Goal: Navigation & Orientation: Find specific page/section

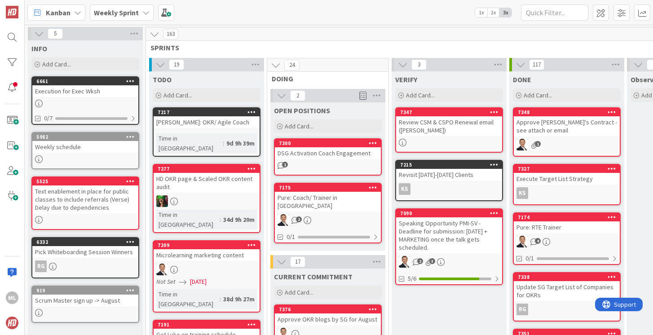
click at [123, 10] on b "Weekly Sprint" at bounding box center [116, 12] width 45 height 9
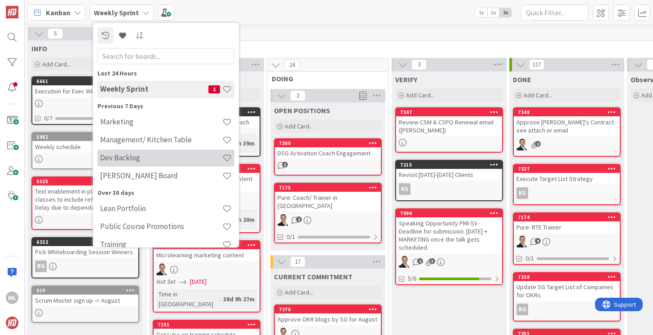
click at [121, 162] on h4 "Dev Backlog" at bounding box center [161, 157] width 122 height 9
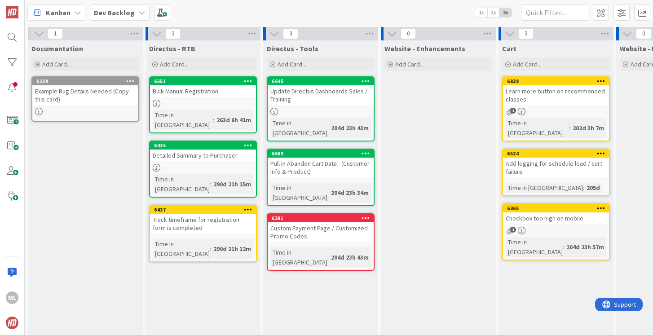
click at [126, 9] on b "Dev Backlog" at bounding box center [114, 12] width 41 height 9
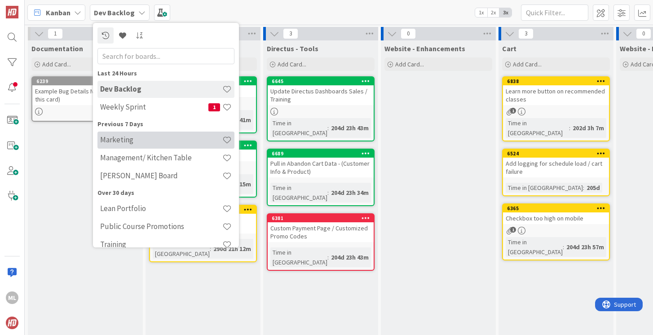
click at [115, 140] on h4 "Marketing" at bounding box center [161, 139] width 122 height 9
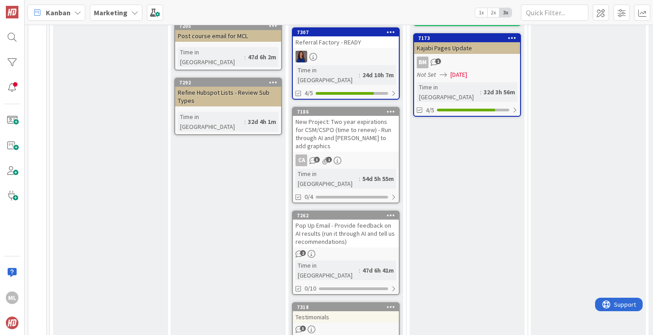
scroll to position [507, 0]
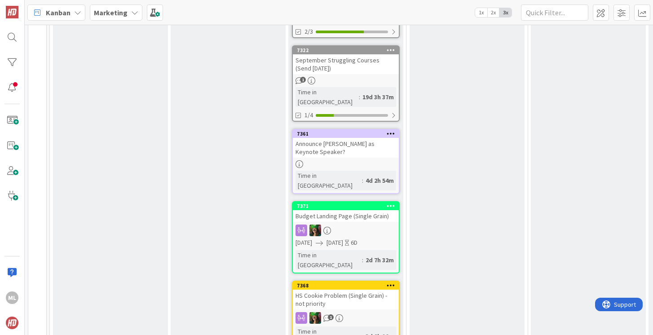
scroll to position [788, 0]
click at [346, 225] on div at bounding box center [346, 231] width 106 height 12
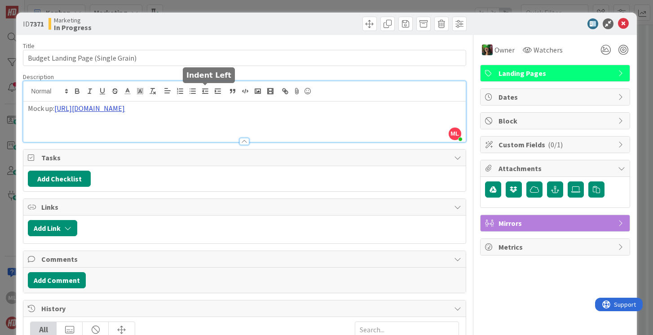
click at [202, 92] on div "ML [PERSON_NAME] just joined Mock up: [URL][DOMAIN_NAME]" at bounding box center [244, 111] width 442 height 61
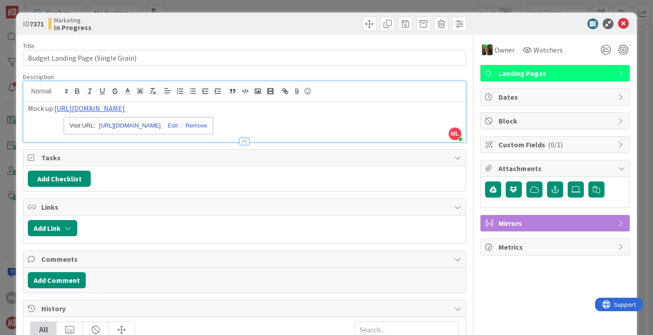
click at [160, 123] on link "[URL][DOMAIN_NAME]" at bounding box center [129, 126] width 61 height 12
click at [624, 22] on icon at bounding box center [623, 23] width 11 height 11
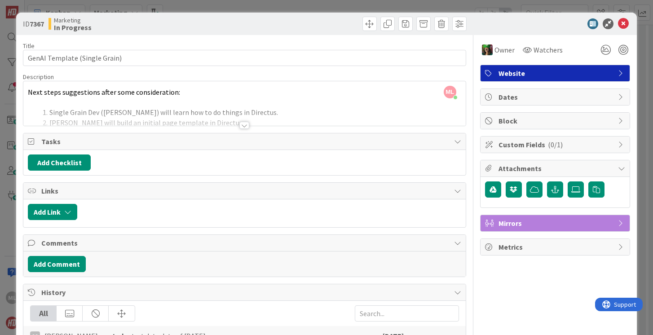
click at [244, 124] on div at bounding box center [244, 125] width 10 height 7
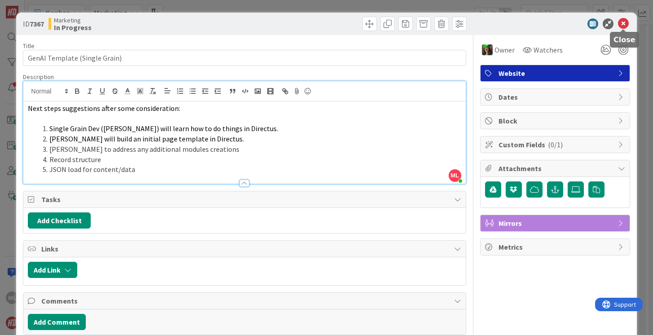
click at [623, 22] on icon at bounding box center [623, 23] width 11 height 11
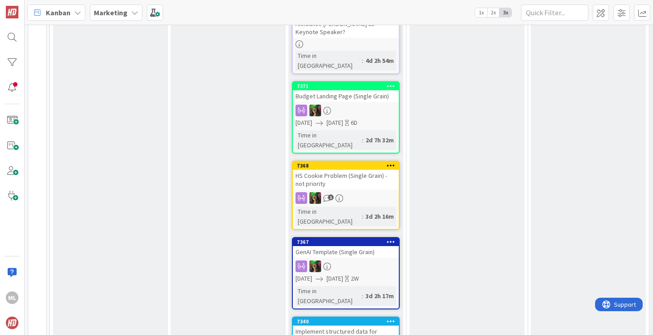
scroll to position [914, 0]
